Goal: Information Seeking & Learning: Learn about a topic

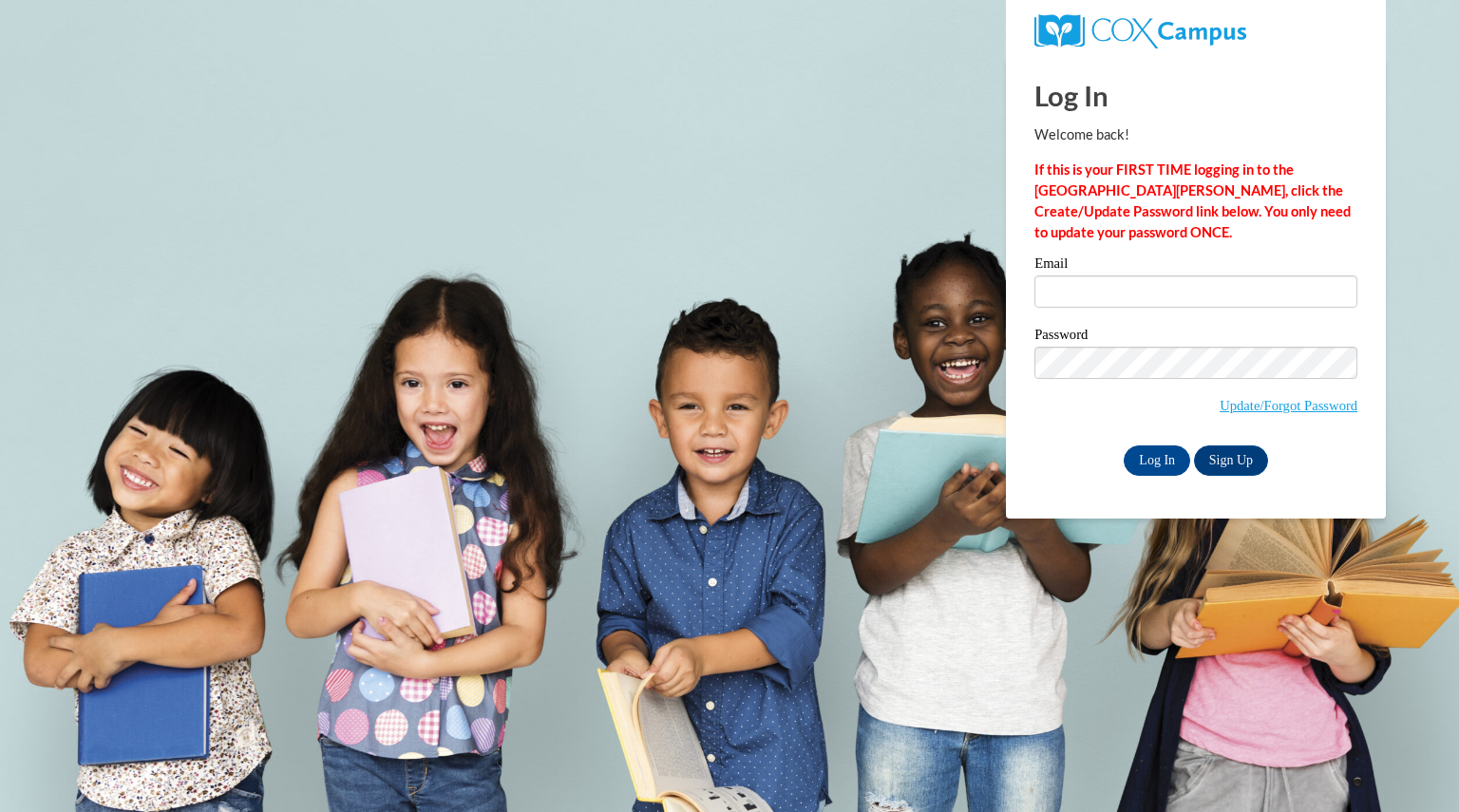
click at [1146, 281] on input "Email" at bounding box center [1196, 291] width 323 height 32
click at [1164, 307] on input "Email" at bounding box center [1196, 291] width 323 height 32
type input "wittmansawyer@aasd.k12.wi.us"
click at [1172, 462] on input "Log In" at bounding box center [1157, 460] width 66 height 30
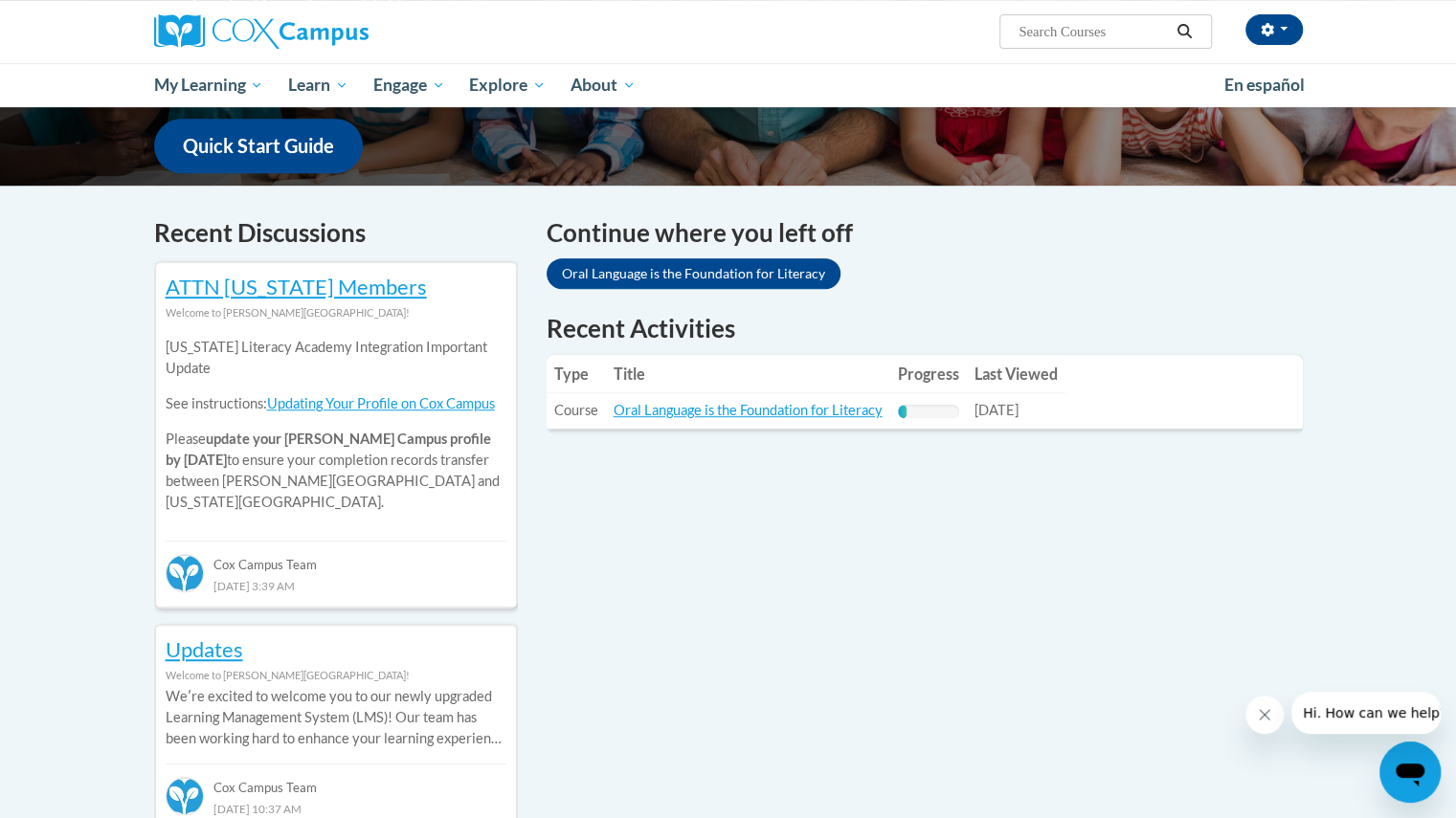
scroll to position [487, 0]
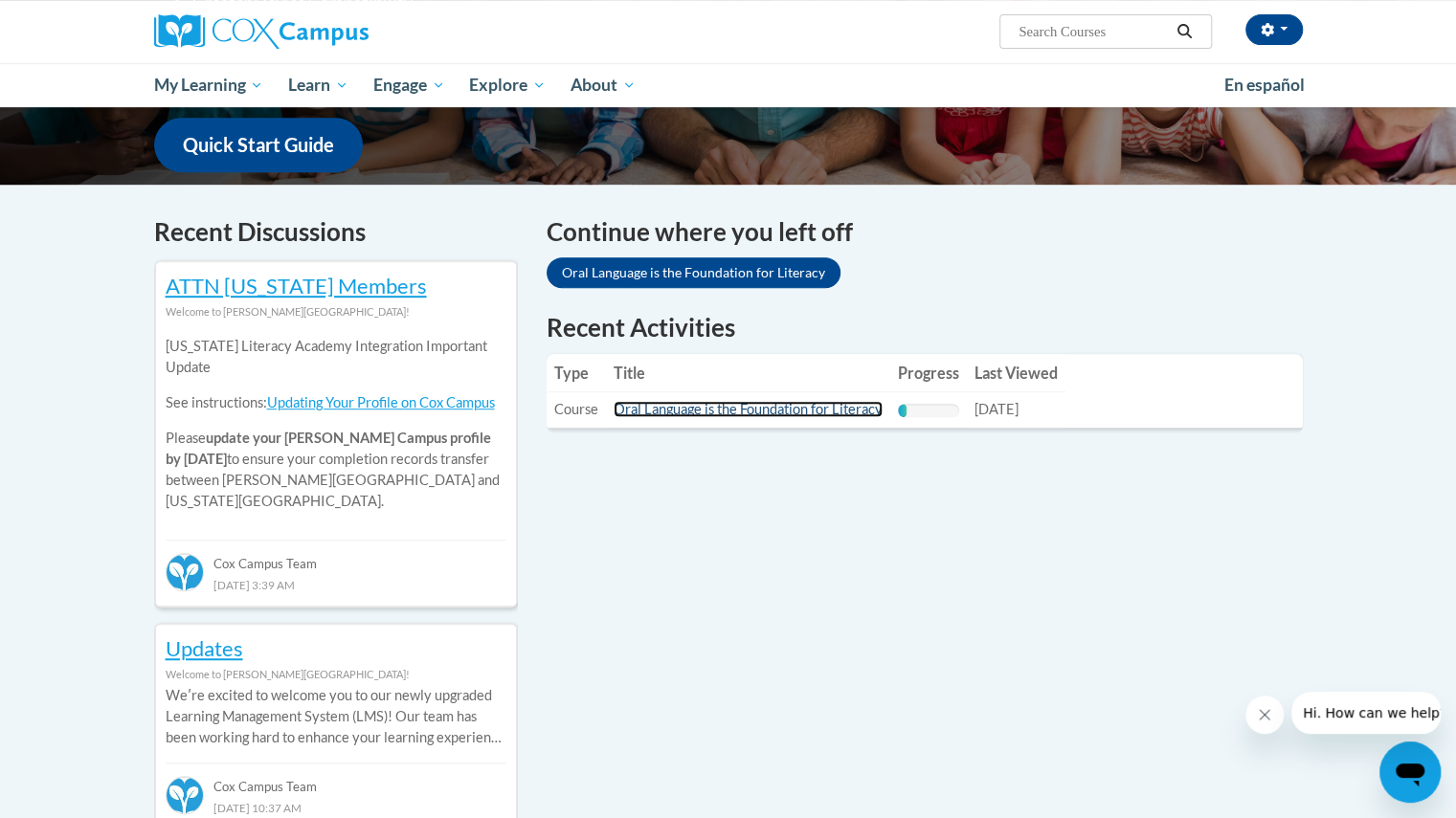
click at [775, 416] on link "Oral Language is the Foundation for Literacy" at bounding box center [748, 409] width 269 height 17
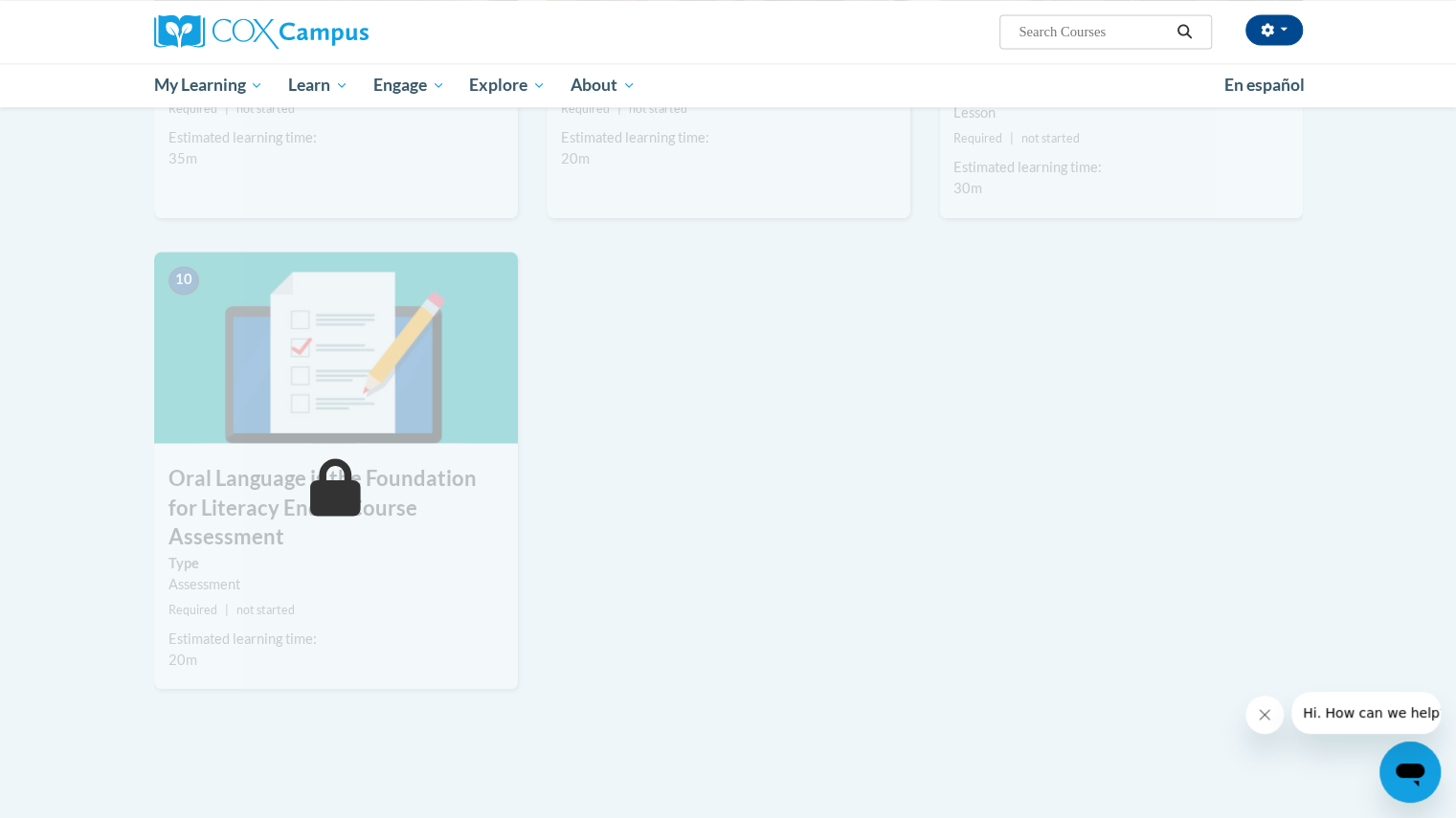
scroll to position [1630, 0]
drag, startPoint x: 0, startPoint y: 0, endPoint x: 562, endPoint y: 455, distance: 723.1
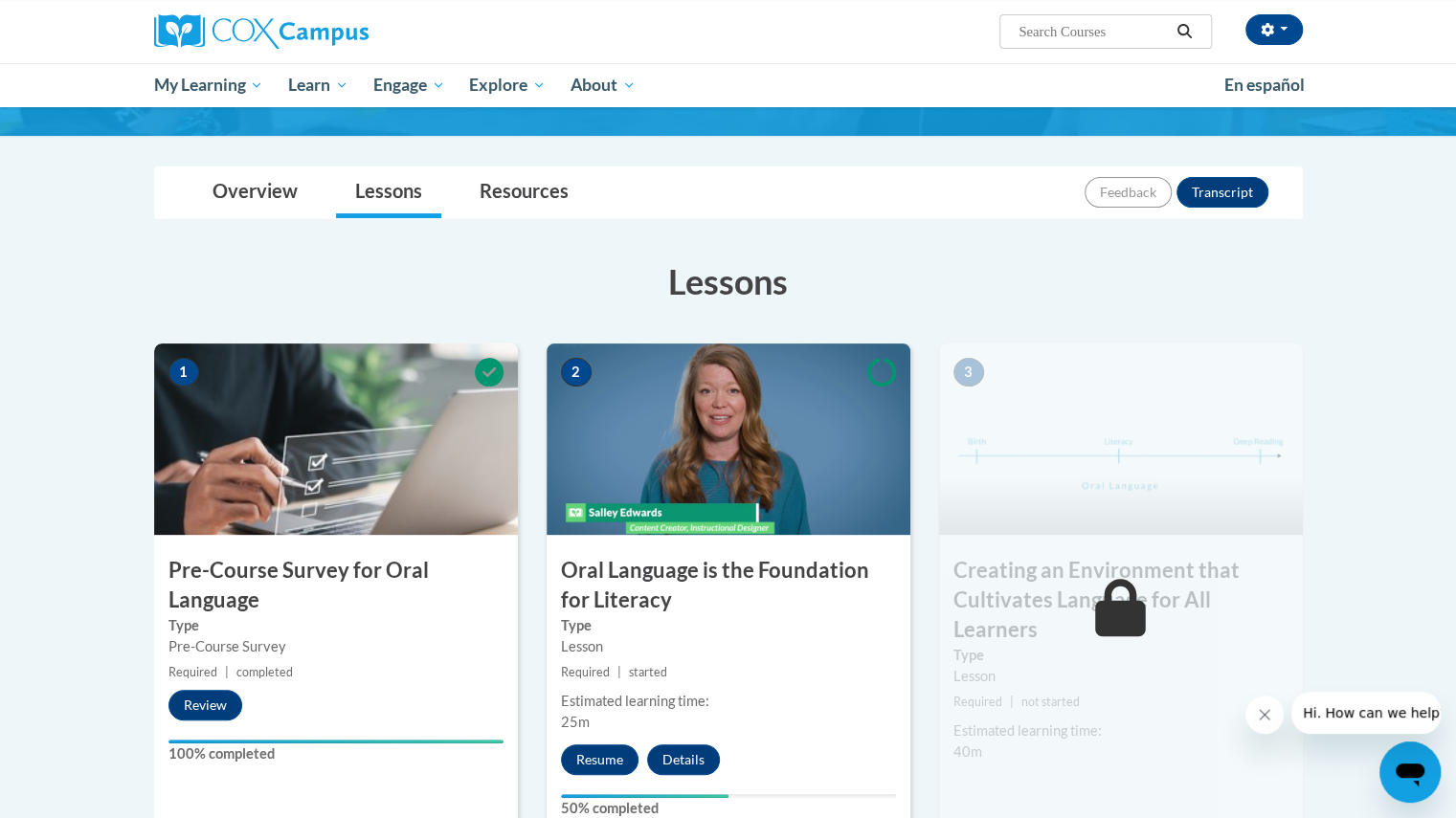
scroll to position [152, 0]
